Goal: Task Accomplishment & Management: Complete application form

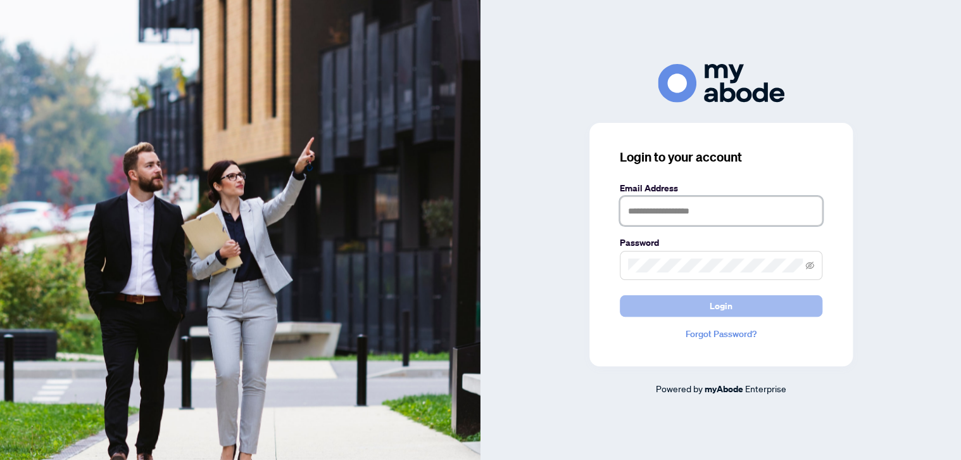
type input "**********"
click at [694, 301] on button "Login" at bounding box center [721, 306] width 203 height 22
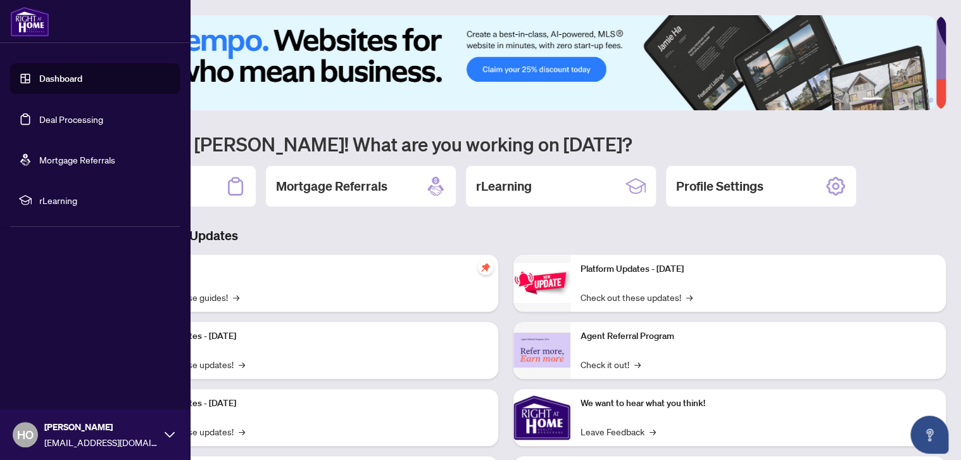
click at [45, 75] on link "Dashboard" at bounding box center [60, 78] width 43 height 11
click at [65, 117] on link "Deal Processing" at bounding box center [71, 118] width 64 height 11
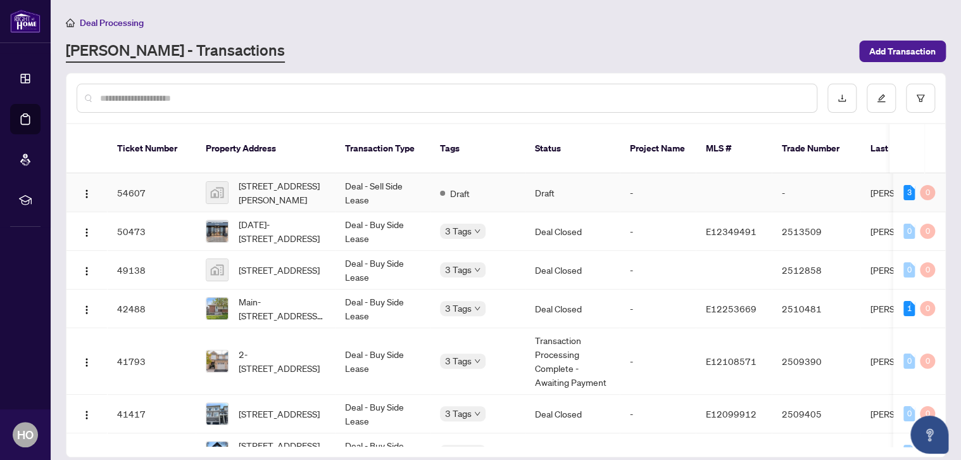
click at [529, 184] on td "Draft" at bounding box center [572, 193] width 95 height 39
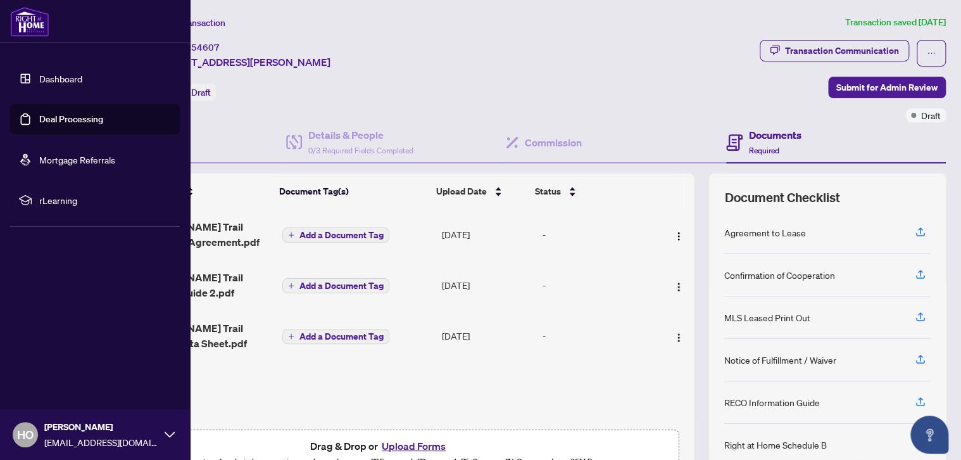
click at [86, 120] on link "Deal Processing" at bounding box center [71, 118] width 64 height 11
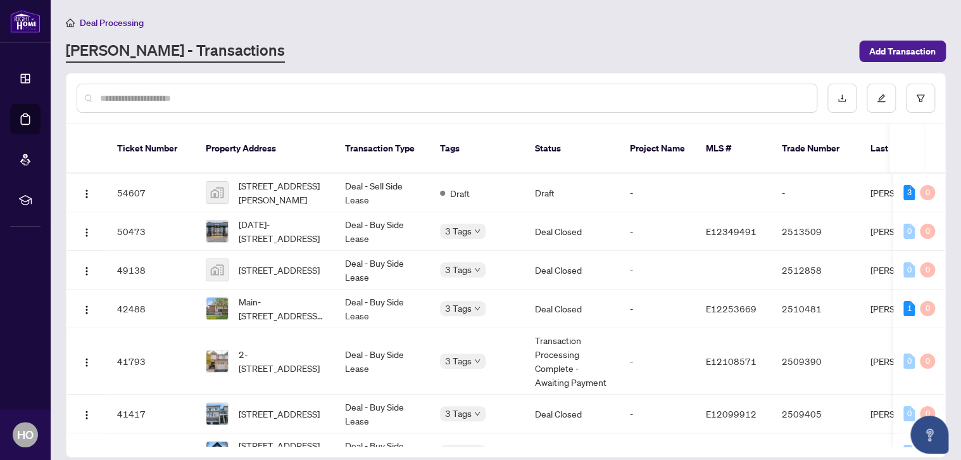
click at [618, 20] on div "Deal Processing" at bounding box center [506, 22] width 880 height 15
click at [818, 68] on main "Deal Processing [PERSON_NAME] - Transactions Add Transaction Ticket Number Prop…" at bounding box center [506, 230] width 911 height 460
click at [807, 66] on main "Deal Processing [PERSON_NAME] - Transactions Add Transaction Ticket Number Prop…" at bounding box center [506, 230] width 911 height 460
click at [623, 49] on div "[PERSON_NAME] - Transactions" at bounding box center [459, 51] width 786 height 23
click at [293, 179] on span "[STREET_ADDRESS][PERSON_NAME]" at bounding box center [282, 193] width 86 height 28
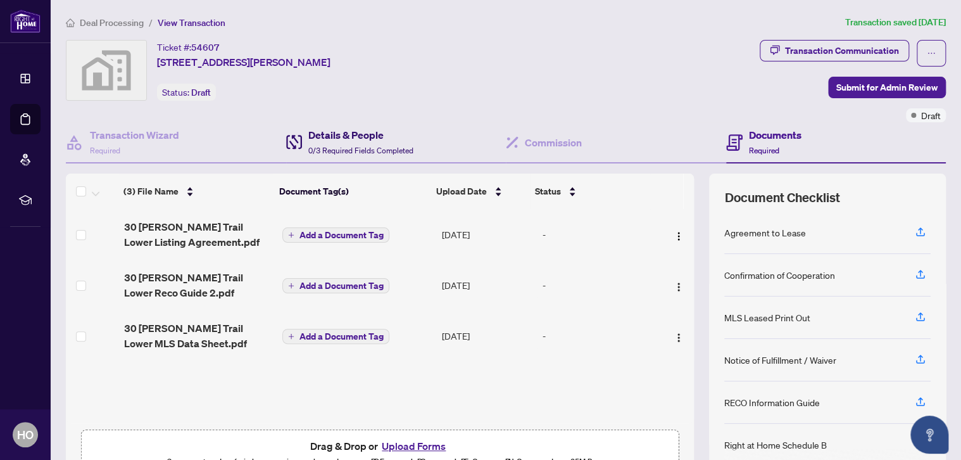
click at [372, 144] on div "Details & People 0/3 Required Fields Completed" at bounding box center [360, 142] width 105 height 30
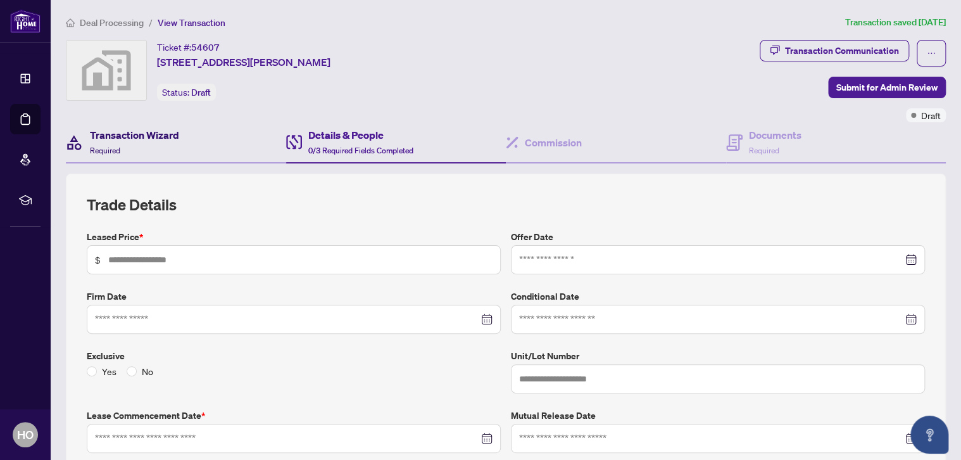
click at [134, 143] on div "Transaction Wizard Required" at bounding box center [134, 142] width 89 height 30
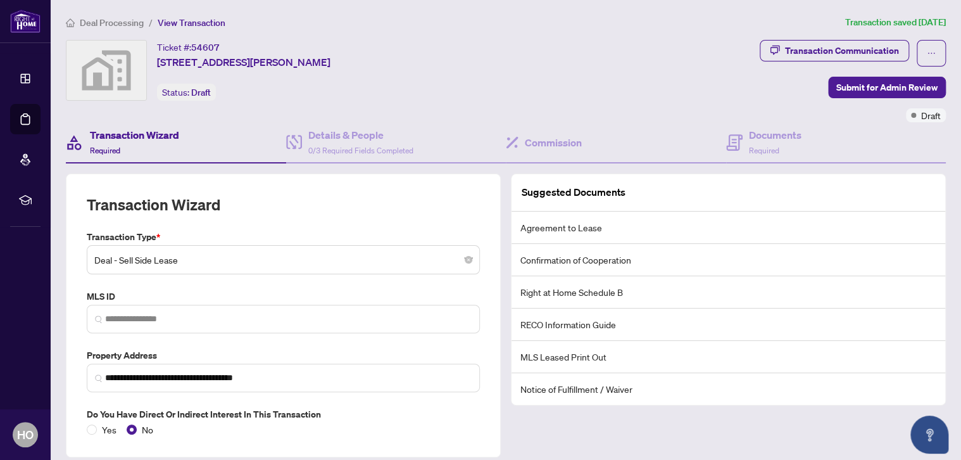
click at [466, 263] on span "Deal - Sell Side Lease" at bounding box center [283, 260] width 378 height 24
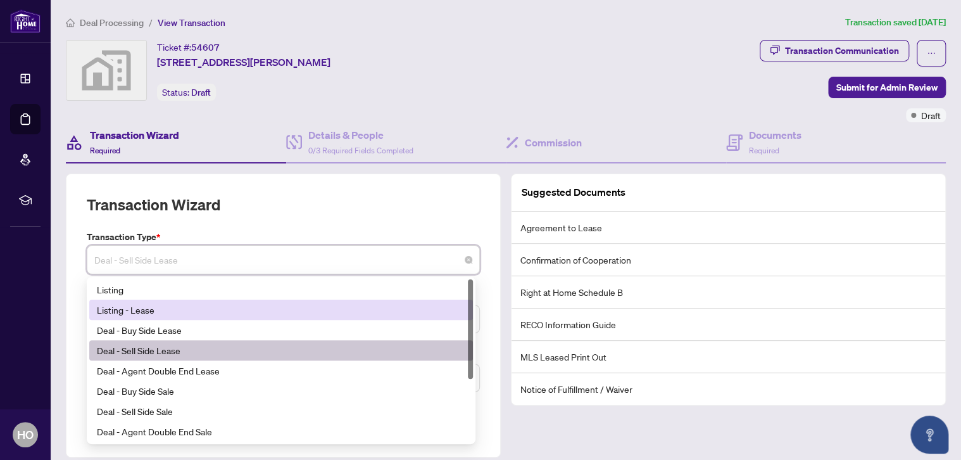
click at [148, 307] on div "Listing - Lease" at bounding box center [281, 310] width 369 height 14
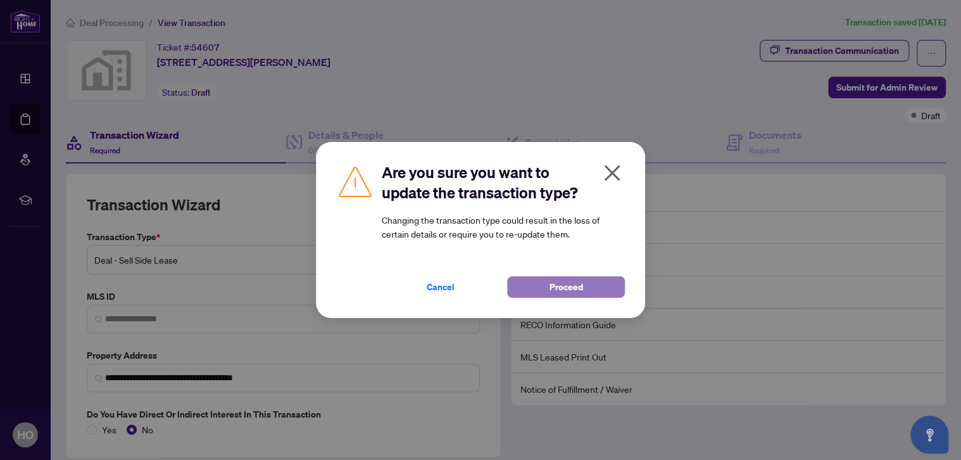
click at [541, 288] on button "Proceed" at bounding box center [566, 287] width 118 height 22
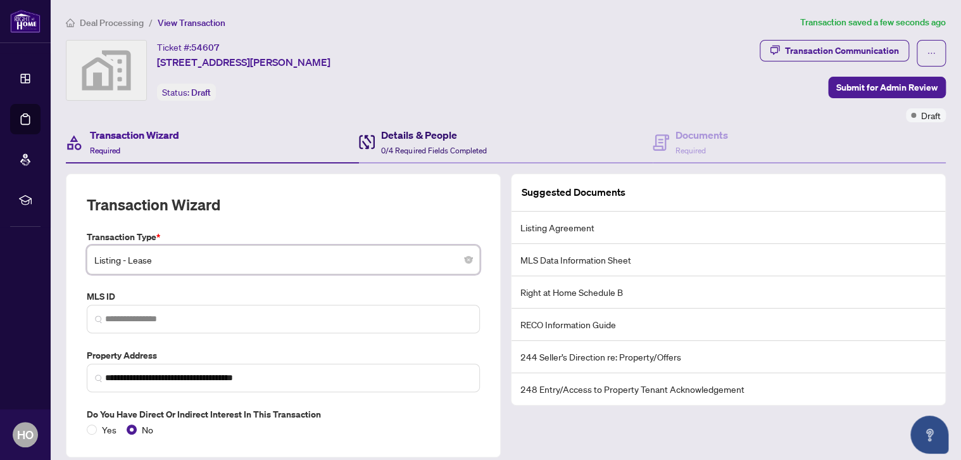
click at [422, 137] on h4 "Details & People" at bounding box center [433, 134] width 105 height 15
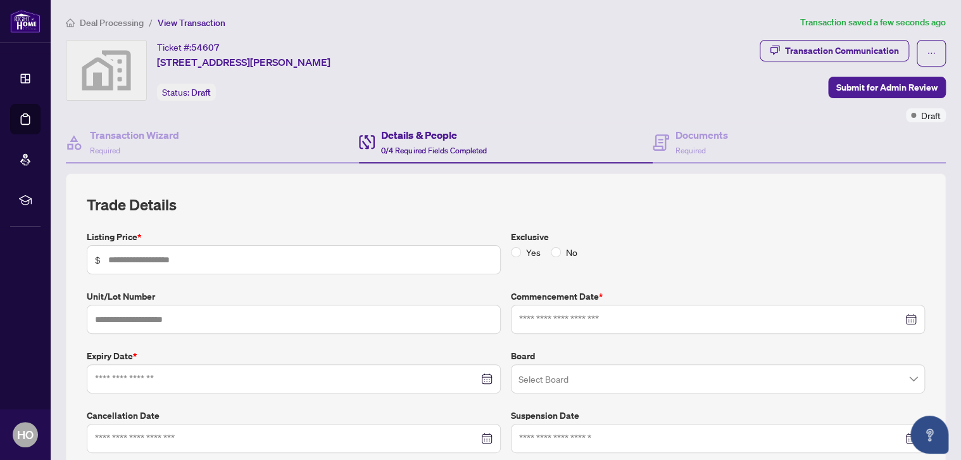
click at [148, 266] on span "$" at bounding box center [294, 259] width 414 height 29
type input "*****"
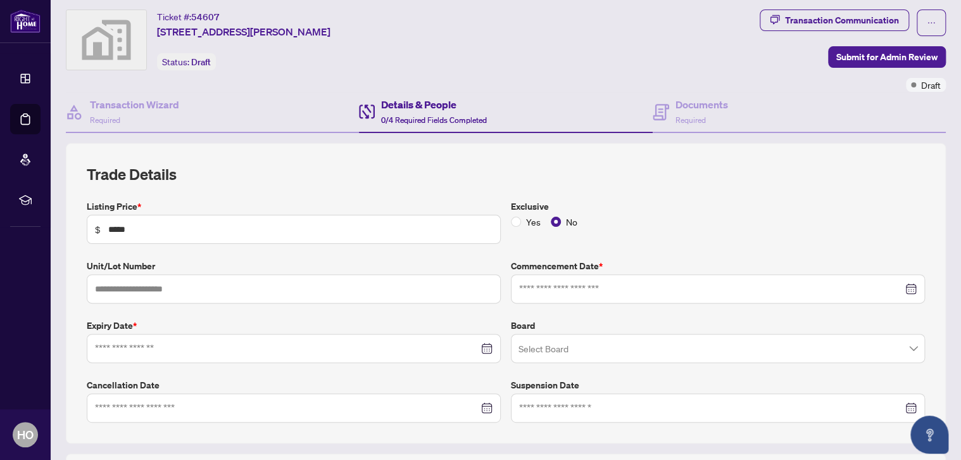
scroll to position [34, 0]
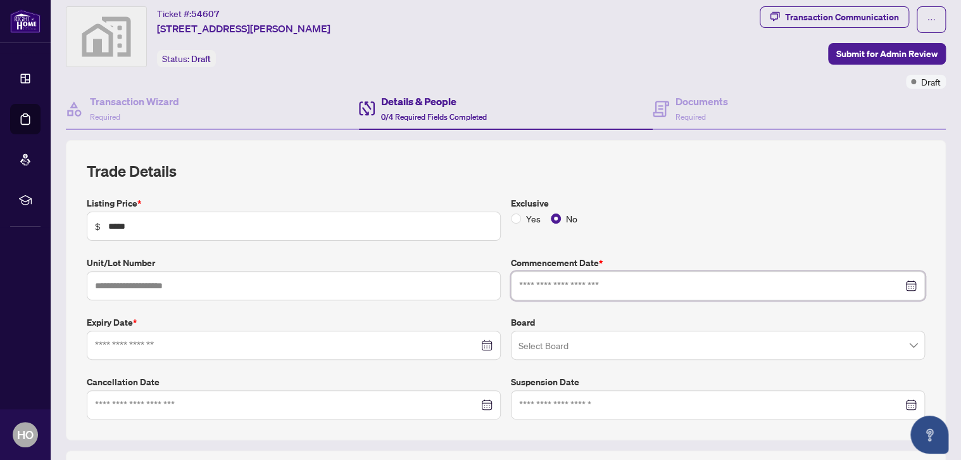
click at [795, 288] on input at bounding box center [711, 286] width 384 height 14
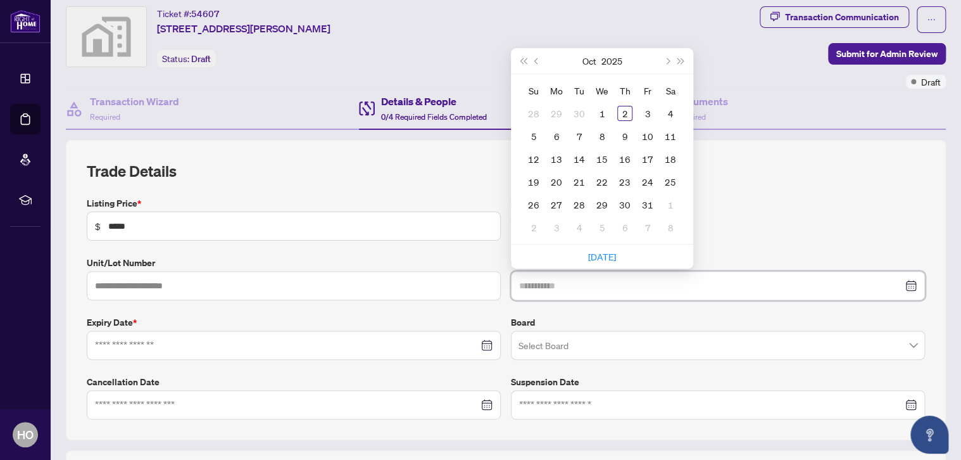
type input "**********"
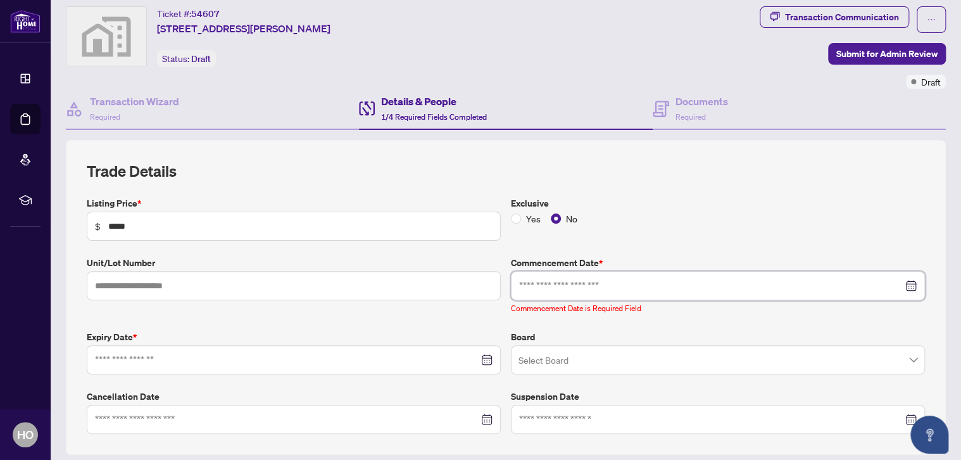
click at [900, 286] on div at bounding box center [718, 286] width 398 height 14
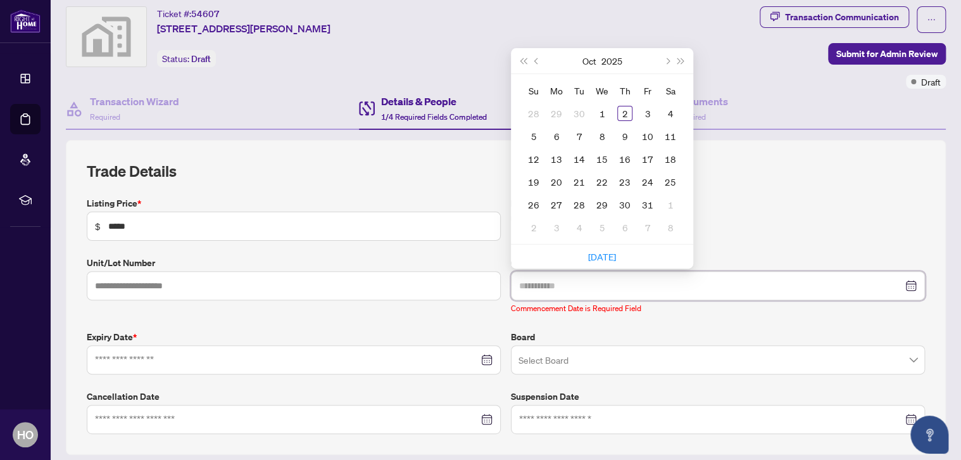
type input "**********"
click at [535, 58] on span "Previous month (PageUp)" at bounding box center [538, 61] width 6 height 6
type input "**********"
click at [574, 158] on div "16" at bounding box center [579, 158] width 15 height 15
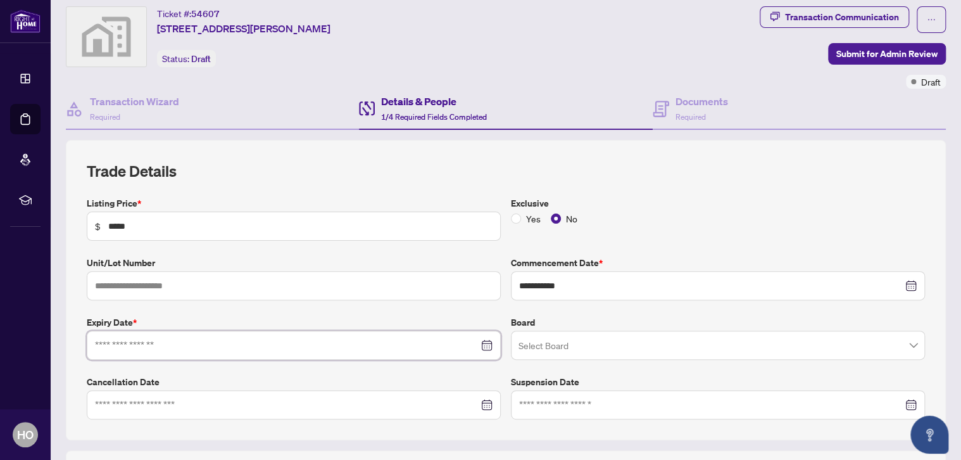
click at [337, 349] on input at bounding box center [287, 345] width 384 height 14
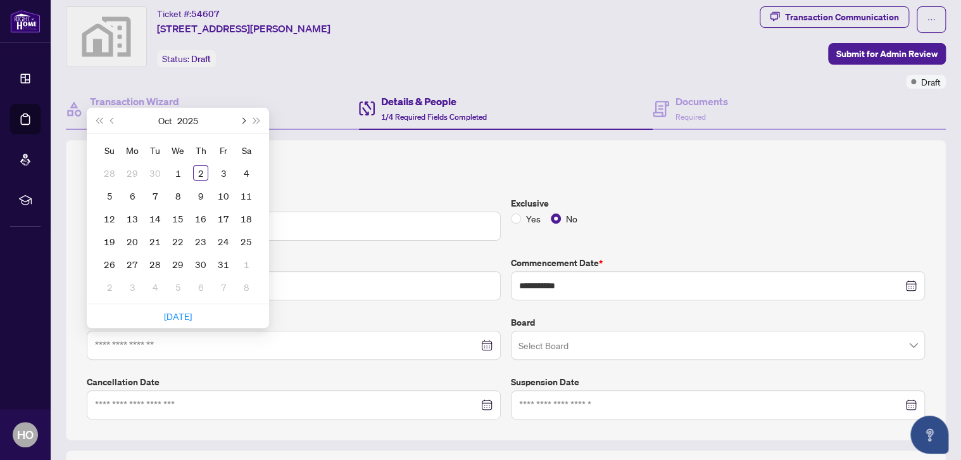
click at [248, 118] on button "Next month (PageDown)" at bounding box center [243, 120] width 14 height 25
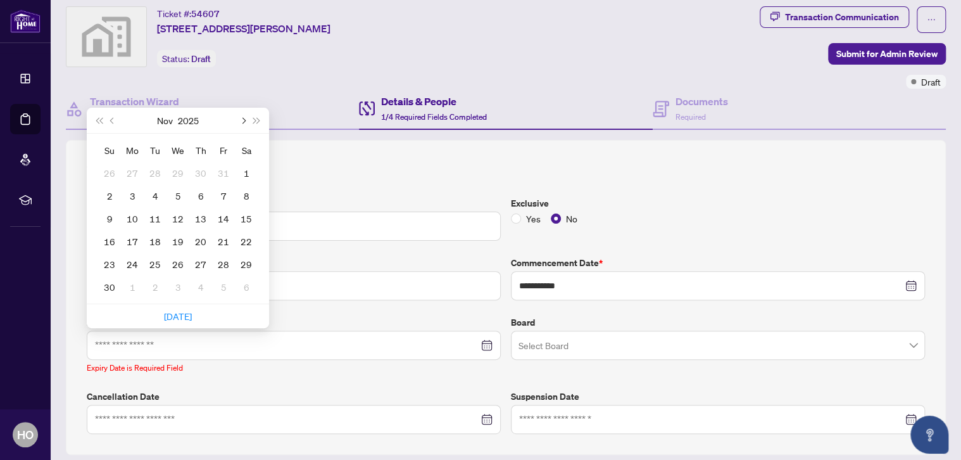
click at [248, 118] on button "Next month (PageDown)" at bounding box center [243, 120] width 14 height 25
type input "**********"
click at [245, 239] on div "28" at bounding box center [246, 241] width 15 height 15
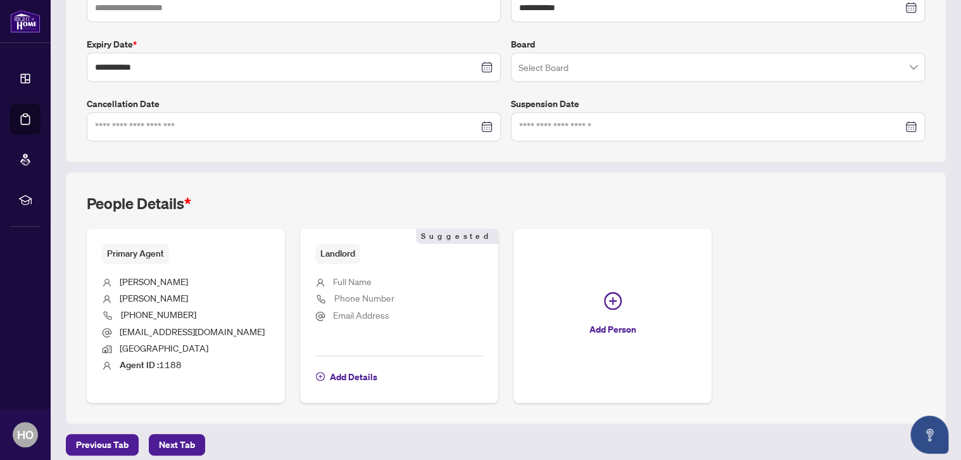
scroll to position [319, 0]
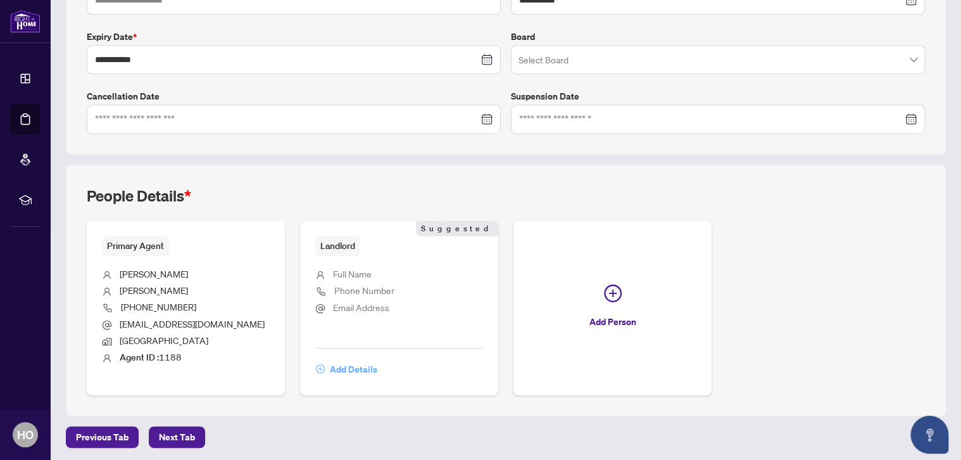
click at [348, 362] on span "Add Details" at bounding box center [353, 369] width 47 height 20
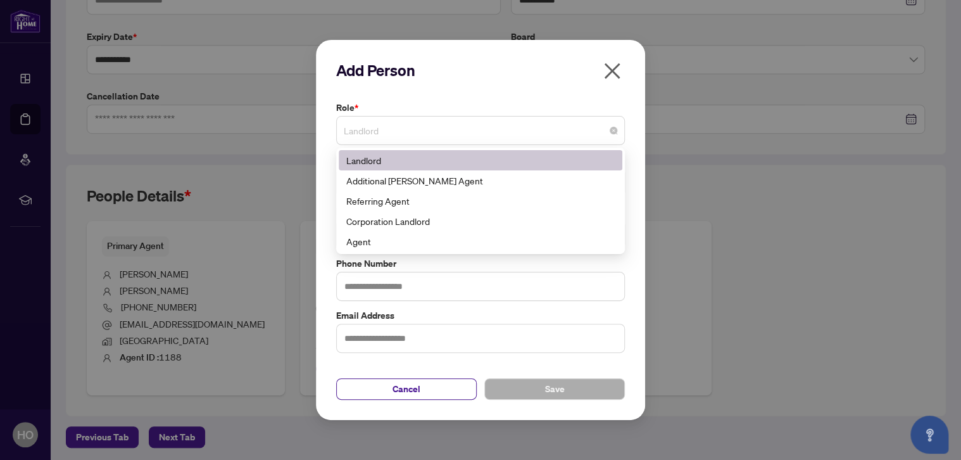
click at [395, 130] on span "Landlord" at bounding box center [481, 130] width 274 height 24
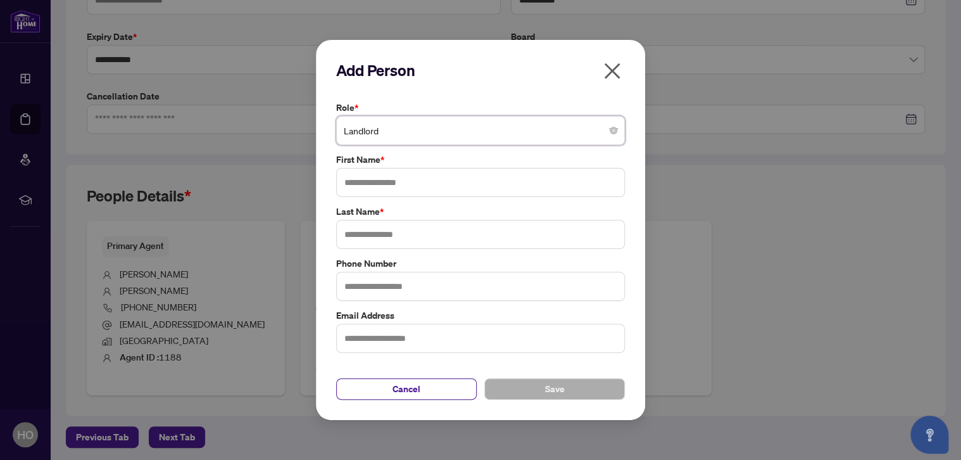
click at [395, 130] on span "Landlord" at bounding box center [481, 130] width 274 height 24
click at [377, 182] on input "text" at bounding box center [480, 182] width 289 height 29
type input "*********"
click at [377, 232] on input "text" at bounding box center [480, 234] width 289 height 29
type input "*"
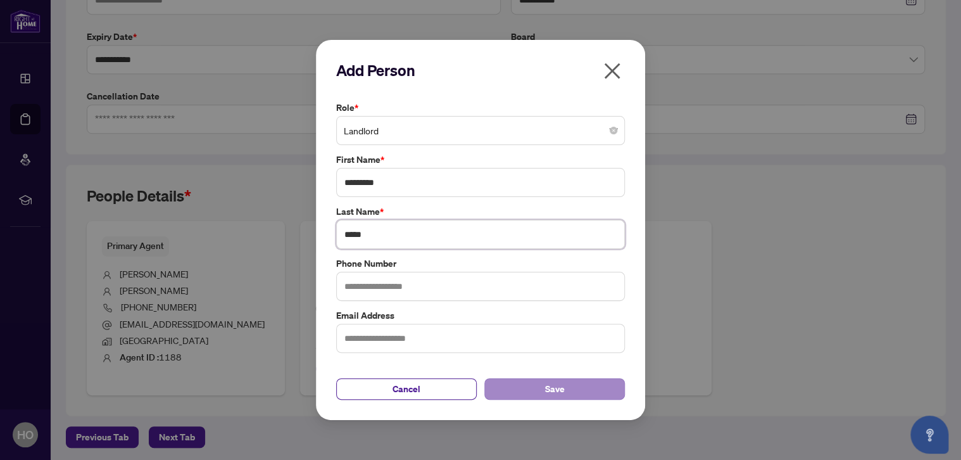
type input "*****"
click at [546, 393] on span "Save" at bounding box center [555, 389] width 20 height 20
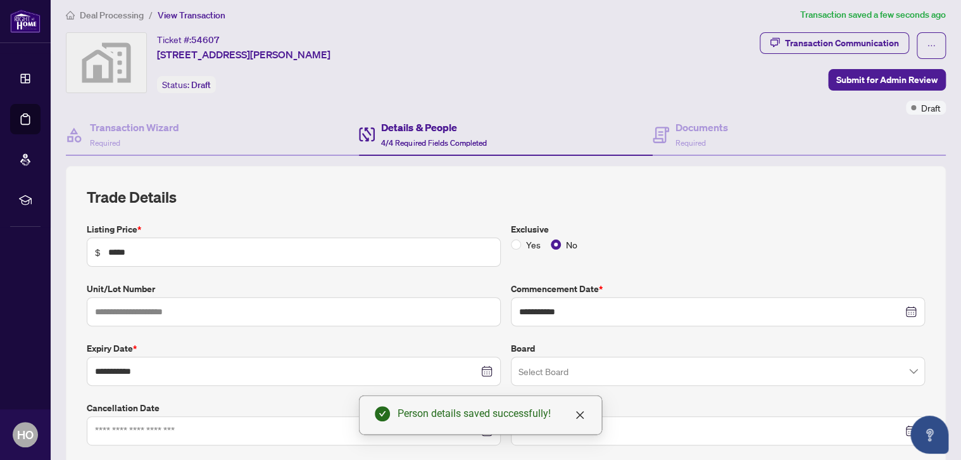
scroll to position [0, 0]
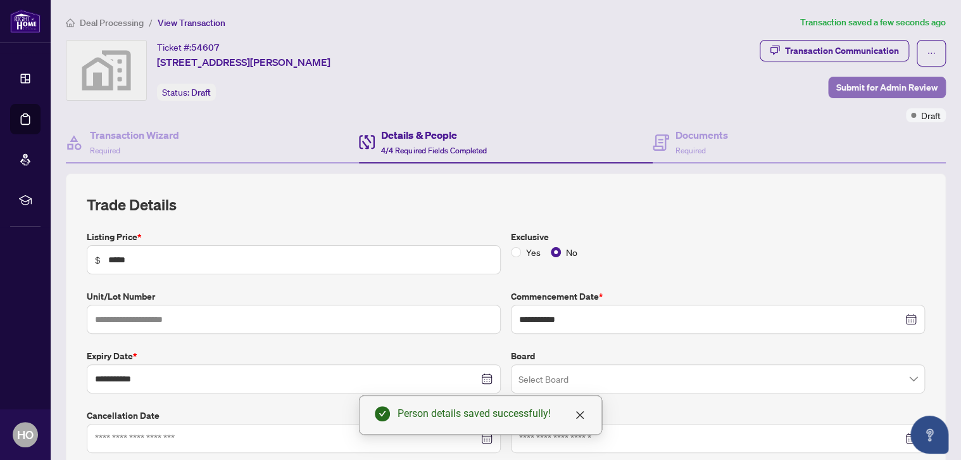
click at [881, 86] on span "Submit for Admin Review" at bounding box center [887, 87] width 101 height 20
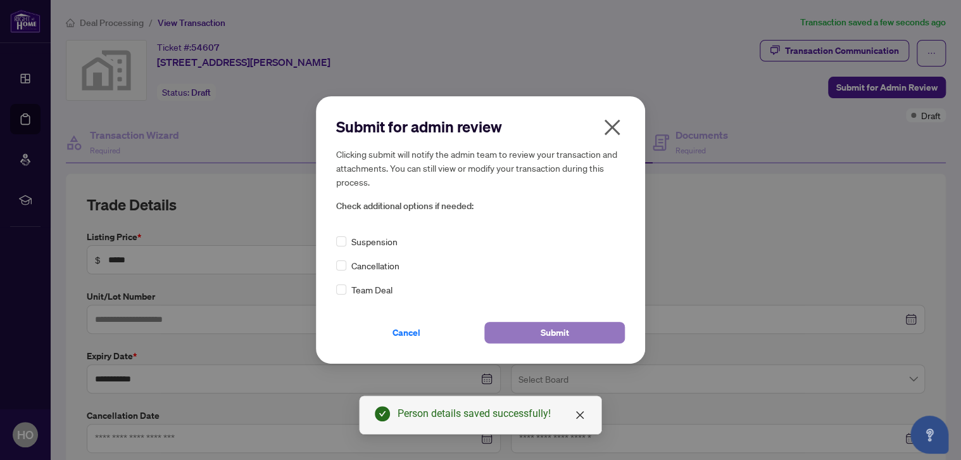
click at [573, 330] on button "Submit" at bounding box center [554, 333] width 141 height 22
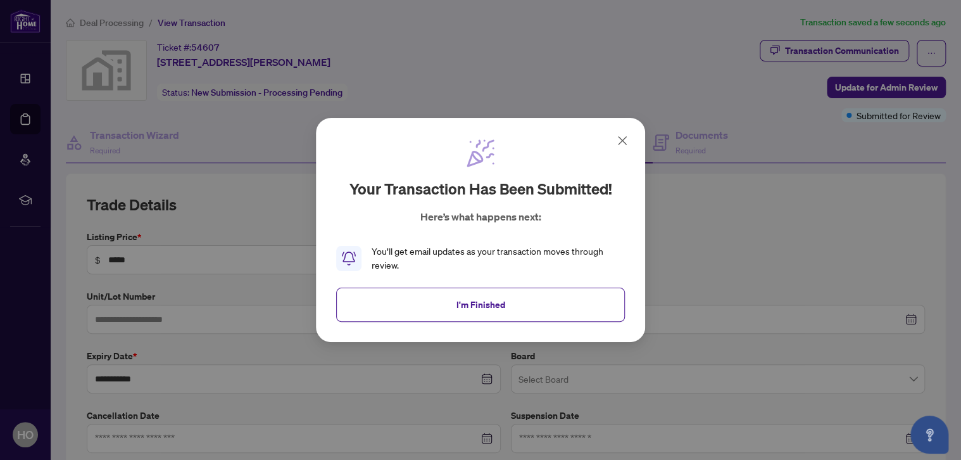
click at [623, 138] on icon at bounding box center [622, 140] width 15 height 15
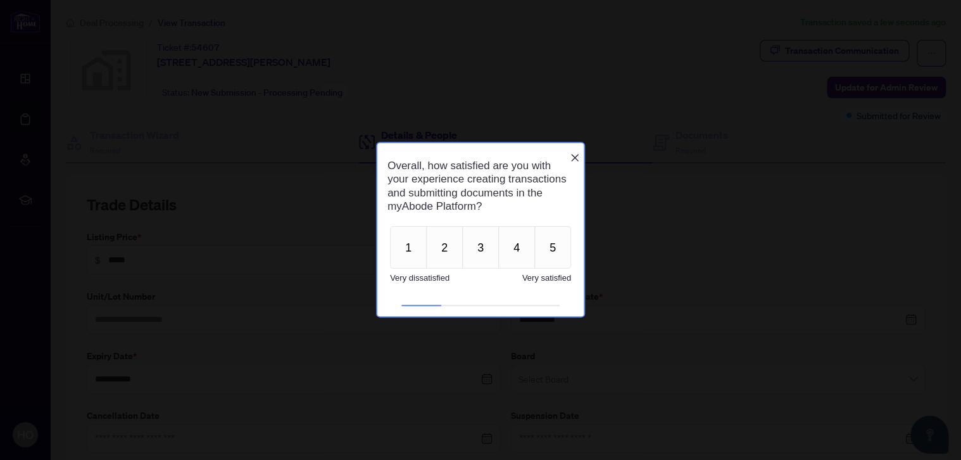
click at [577, 154] on icon "Close button" at bounding box center [575, 158] width 8 height 8
